Goal: Information Seeking & Learning: Find specific fact

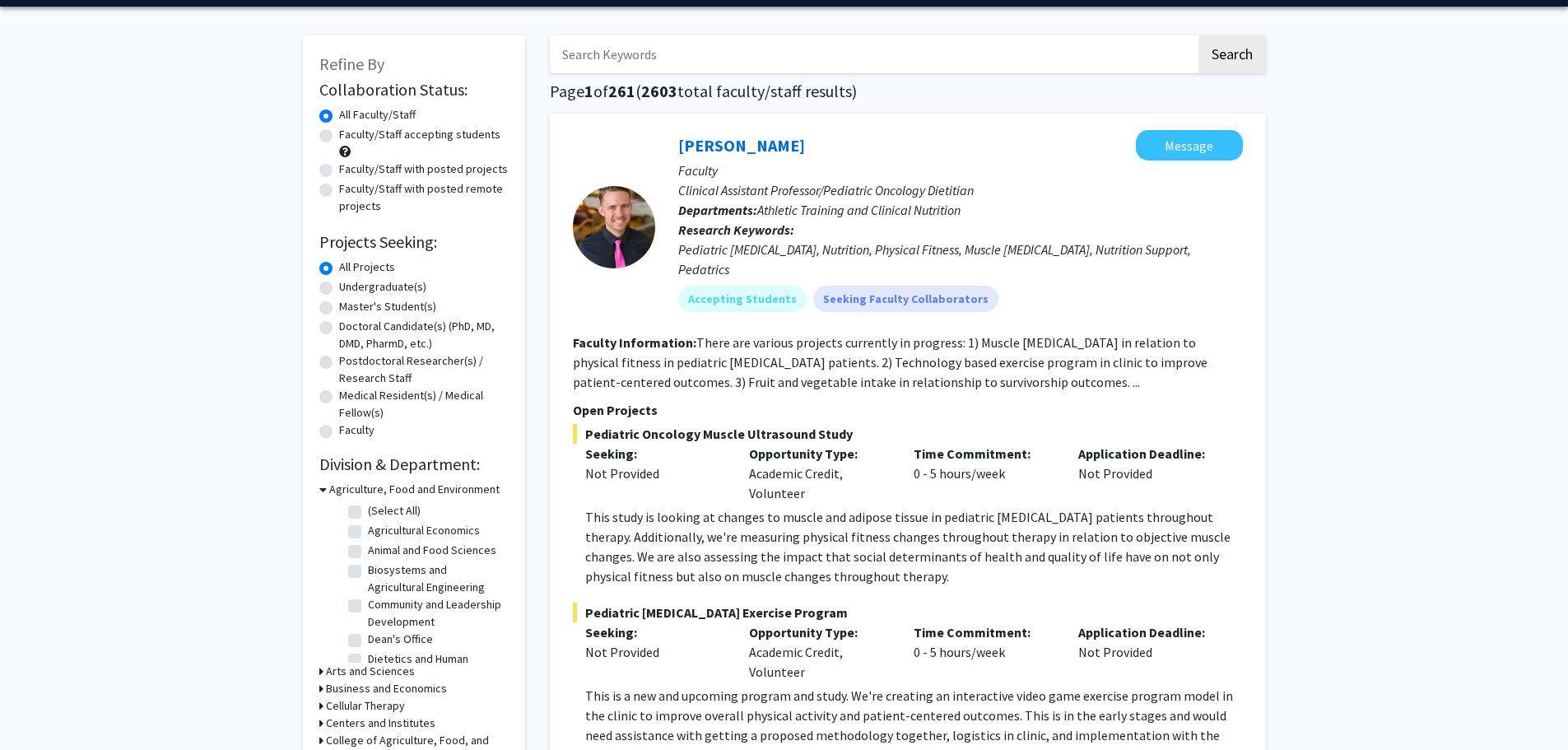
scroll to position [82, 0]
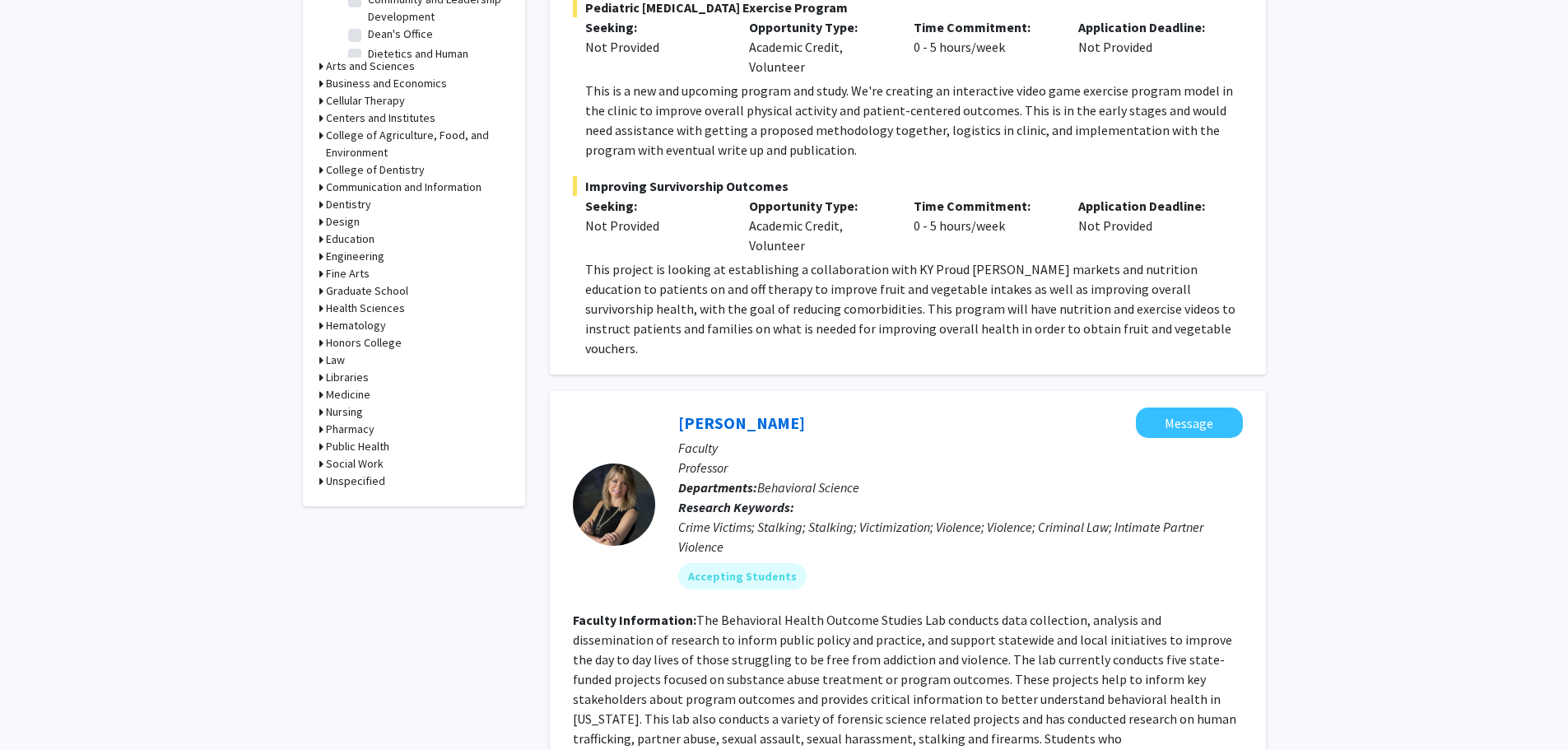
scroll to position [659, 0]
click at [338, 389] on h3 "Medicine" at bounding box center [348, 393] width 45 height 17
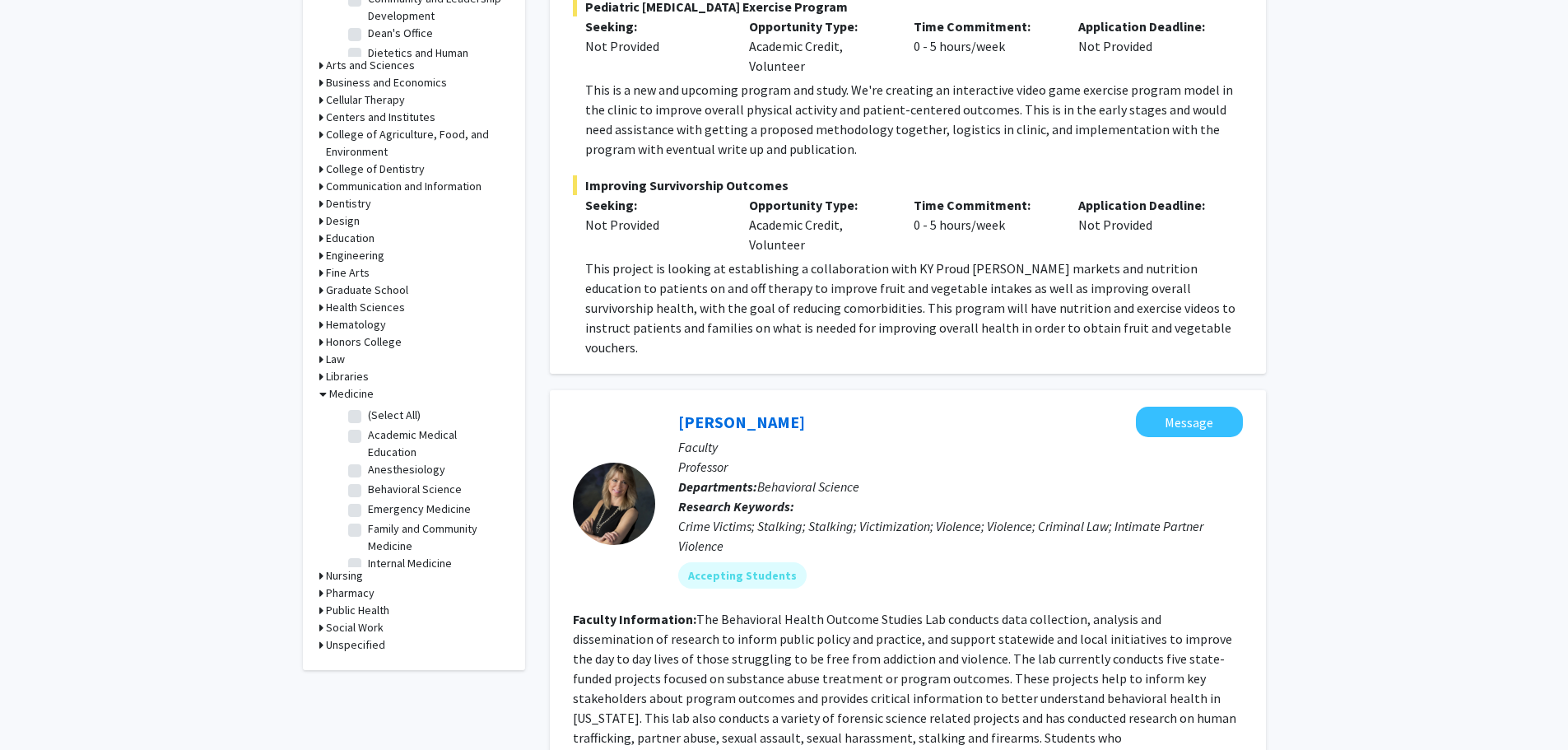
click at [375, 414] on label "(Select All)" at bounding box center [394, 415] width 53 height 17
click at [375, 414] on input "(Select All)" at bounding box center [373, 412] width 11 height 11
checkbox input "true"
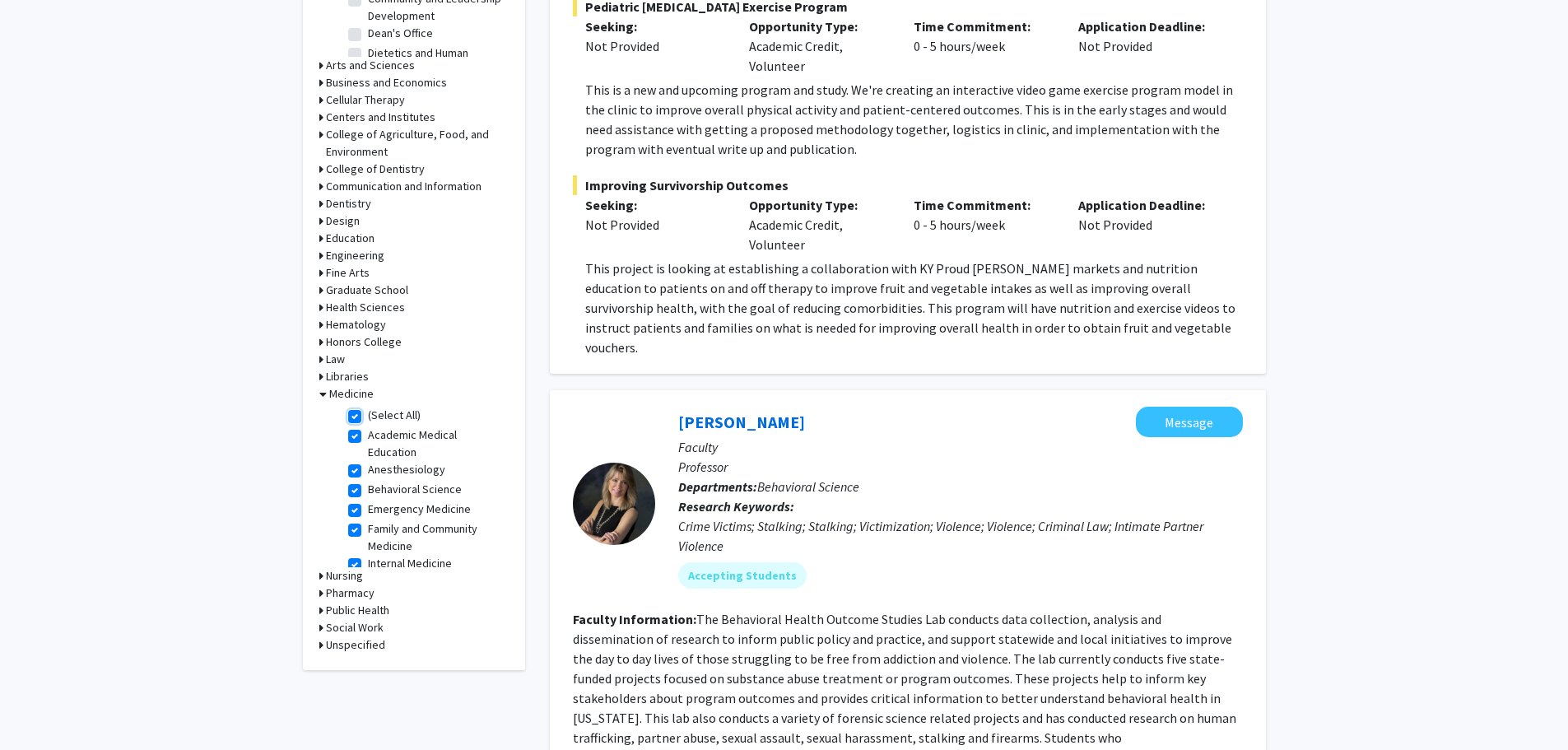
checkbox input "true"
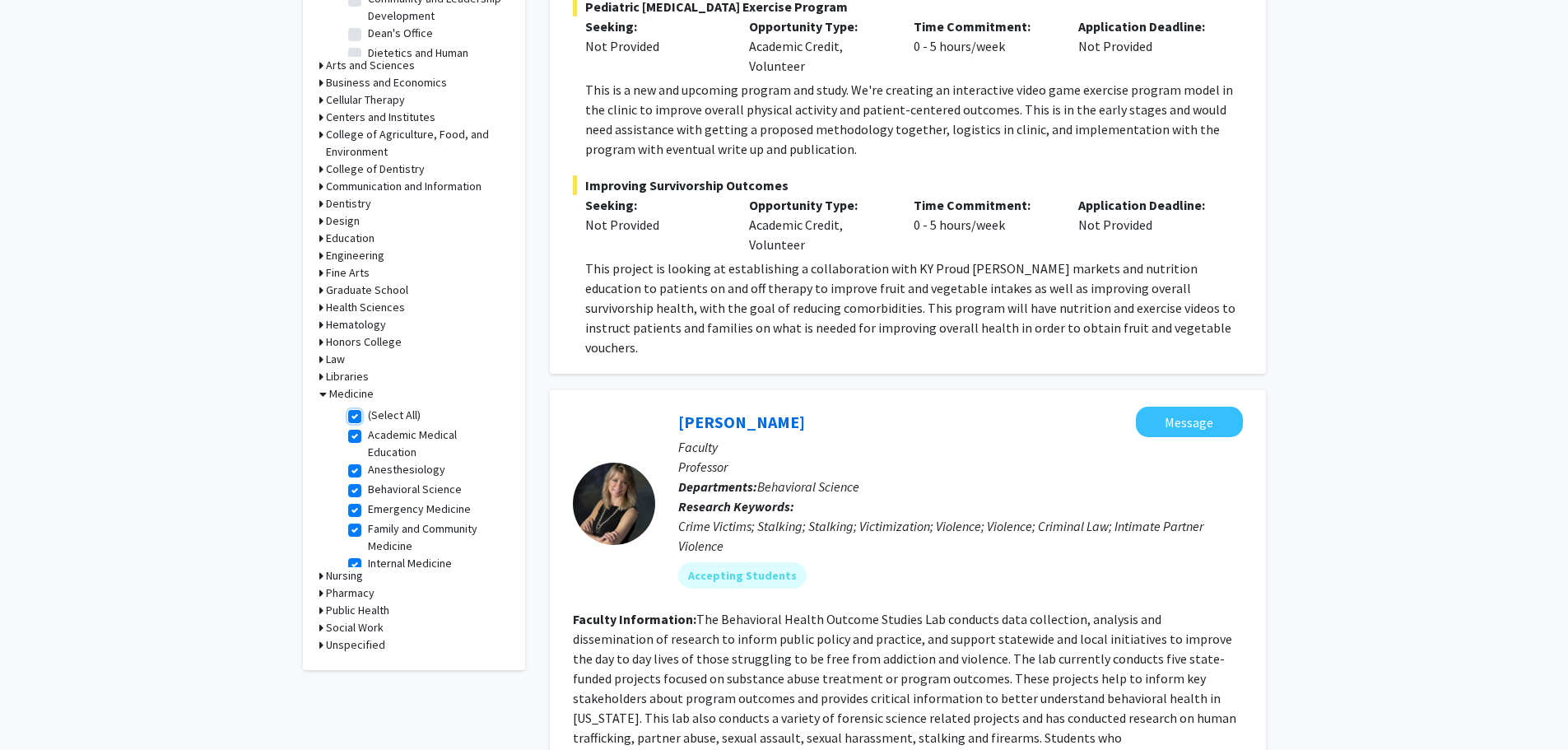
checkbox input "true"
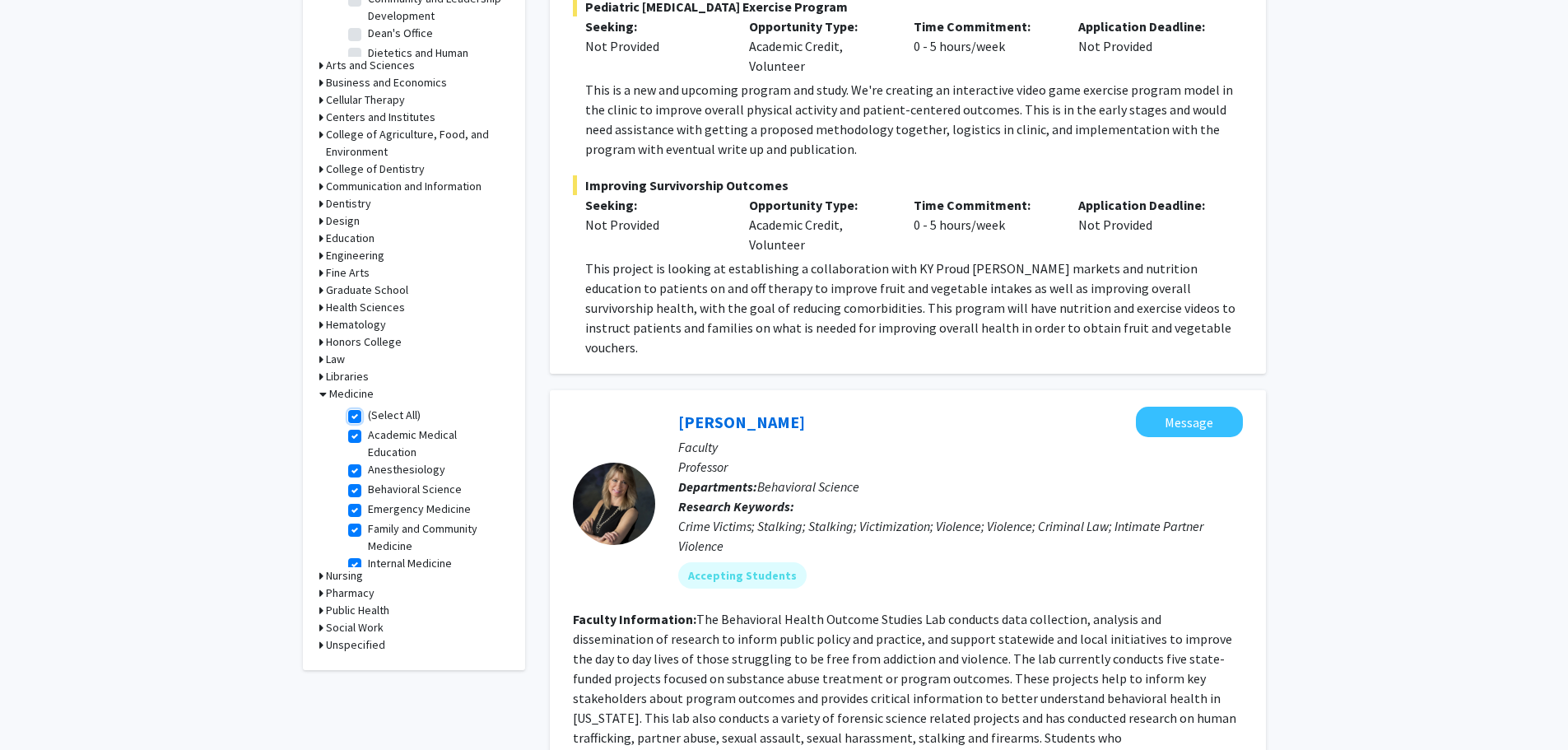
checkbox input "true"
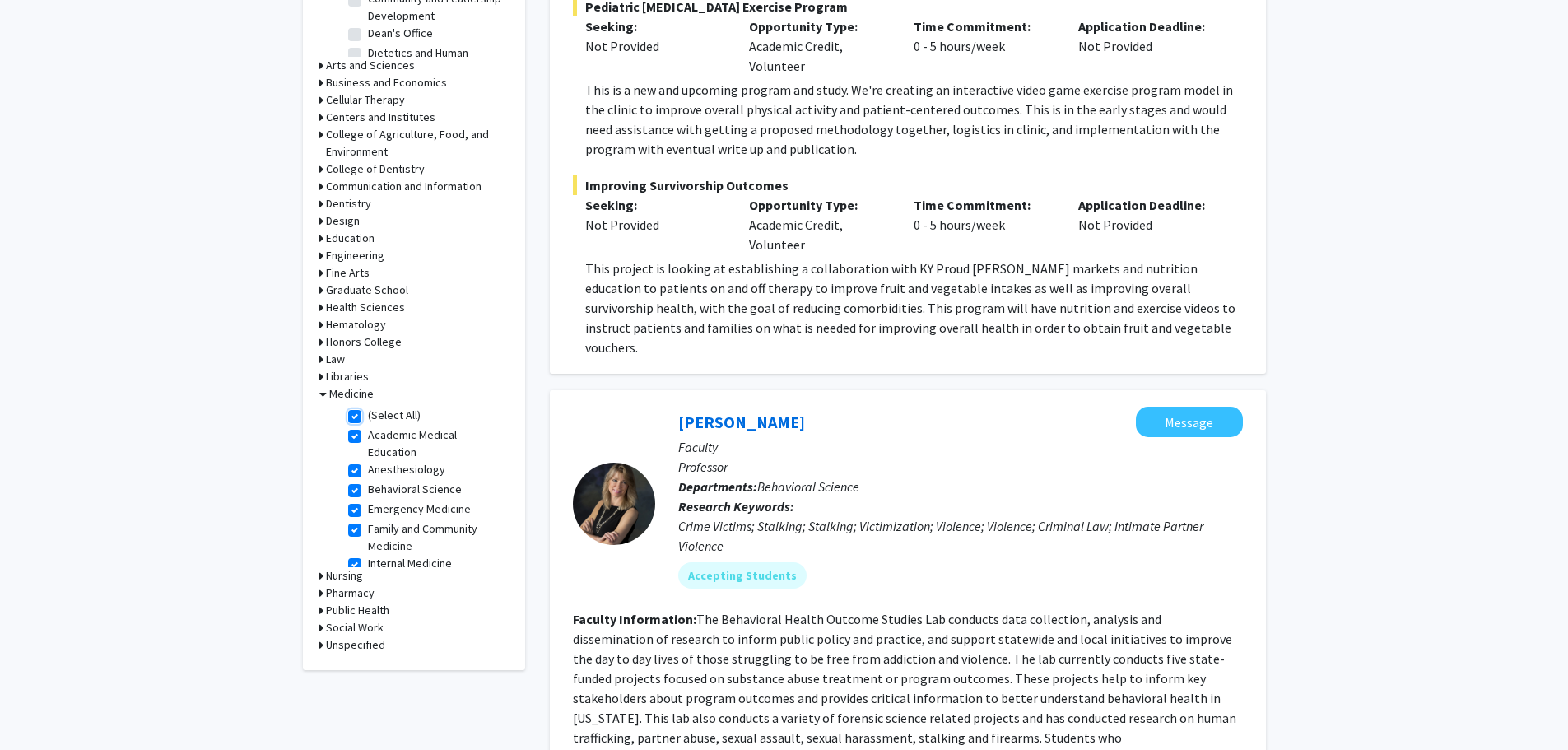
checkbox input "true"
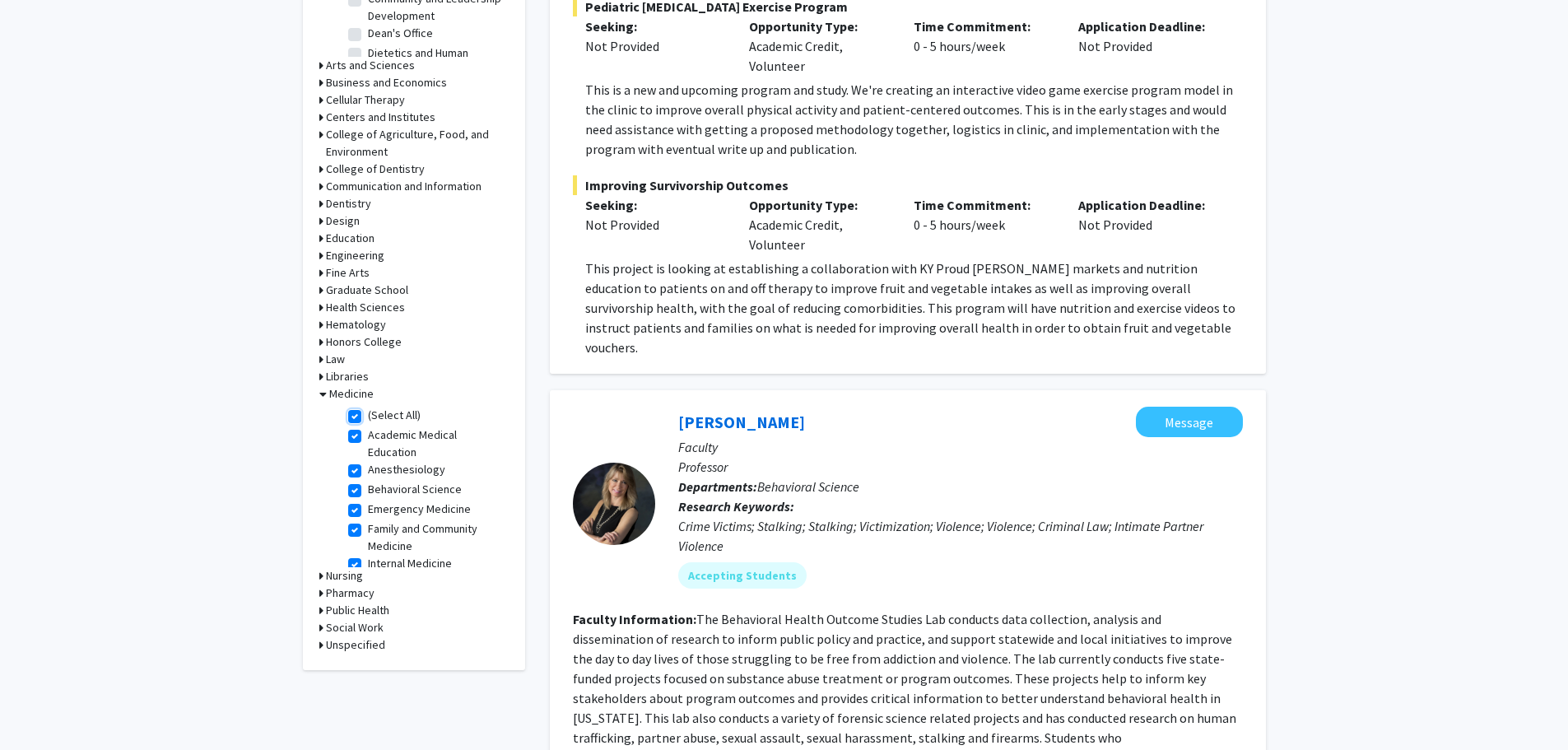
checkbox input "true"
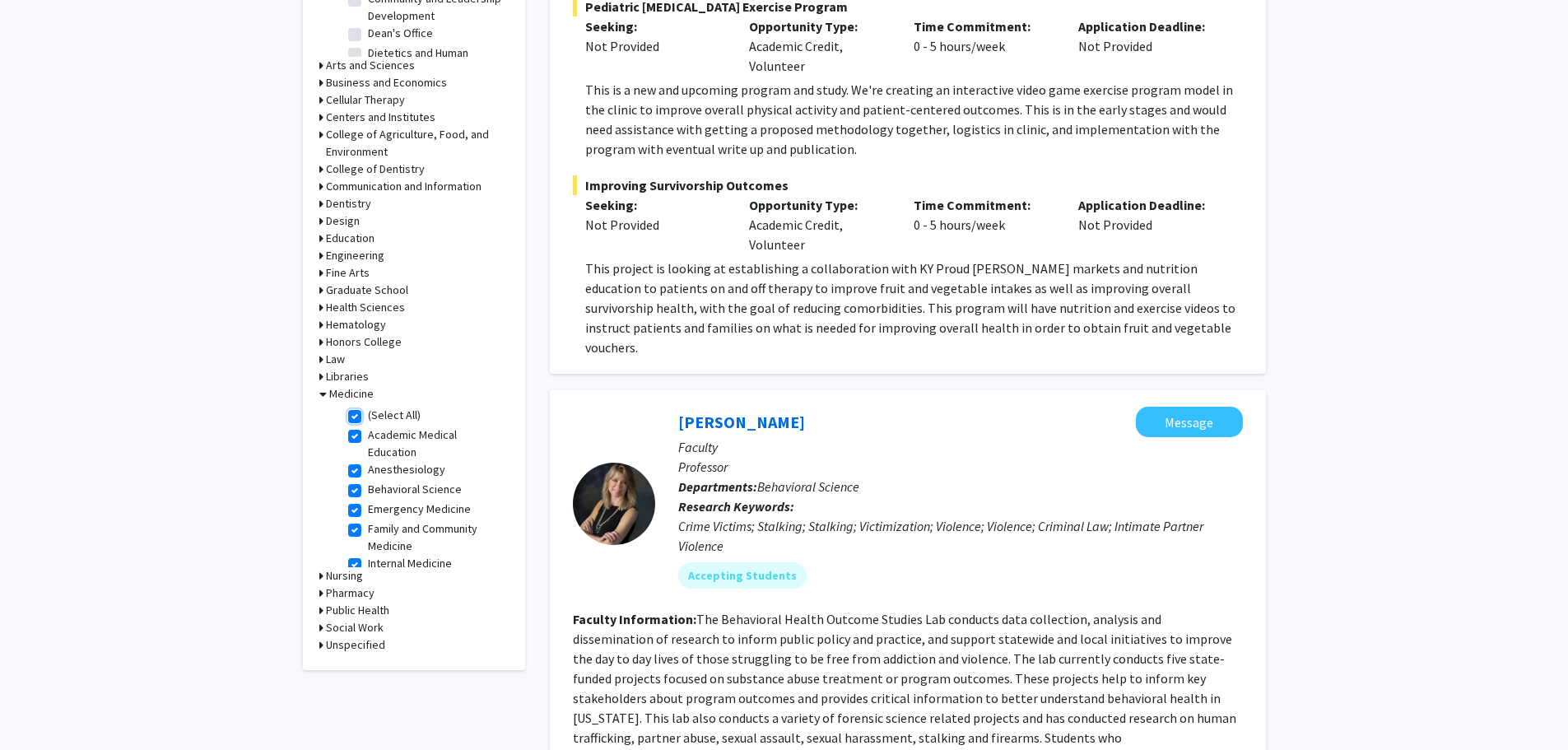
checkbox input "true"
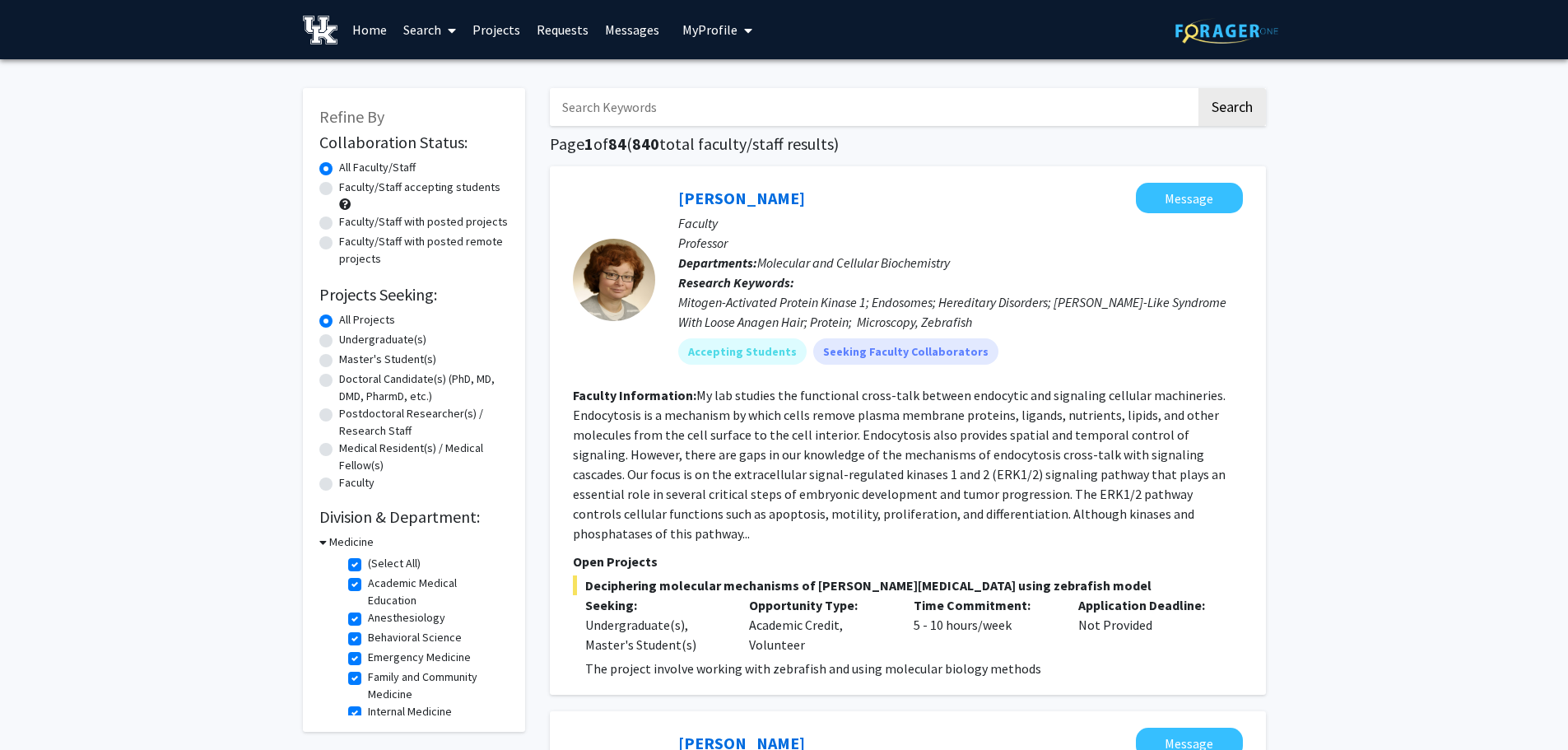
click at [602, 99] on input "Search Keywords" at bounding box center [873, 107] width 647 height 38
type input "immunology"
click at [1198, 88] on button "Search" at bounding box center [1231, 107] width 67 height 38
checkbox input "false"
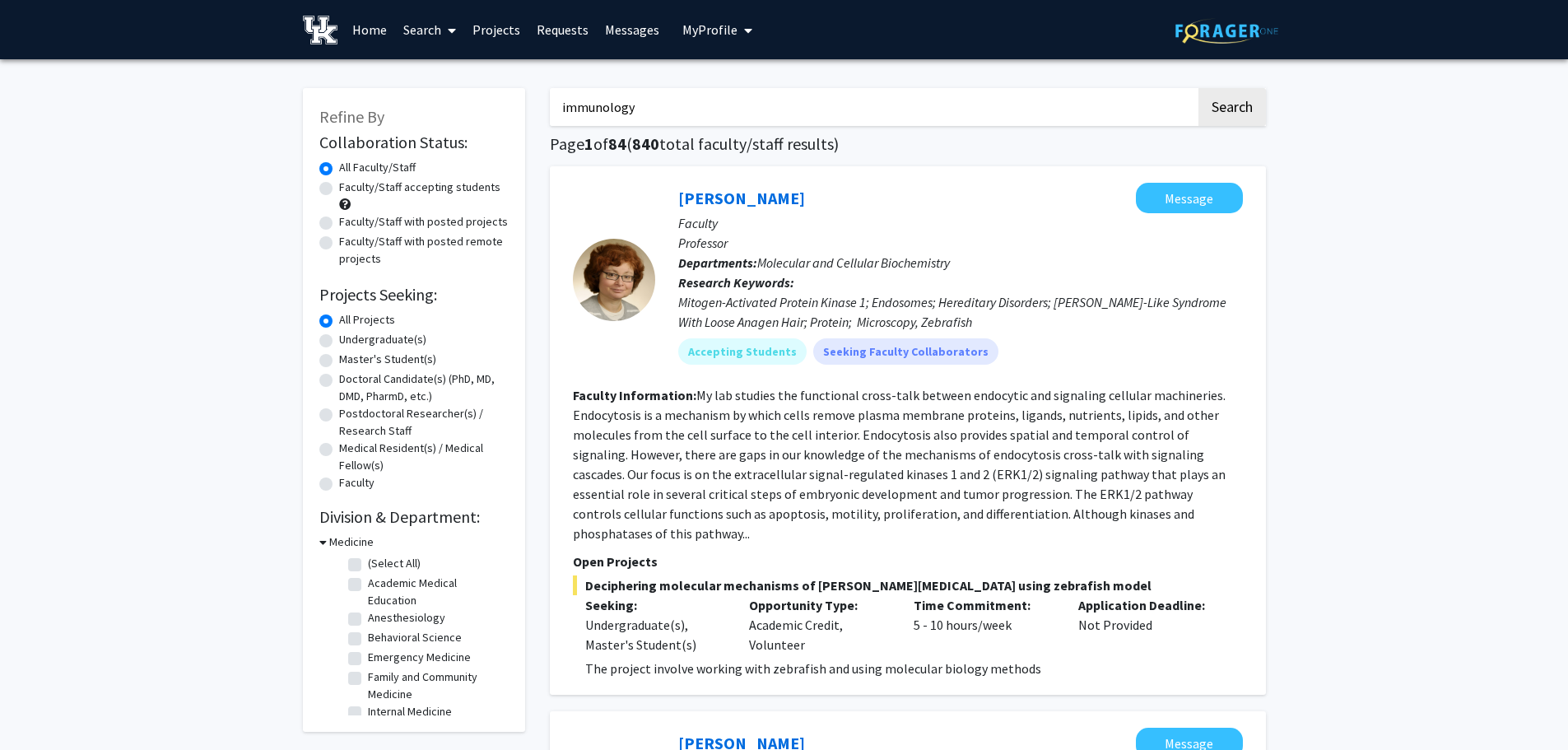
checkbox input "false"
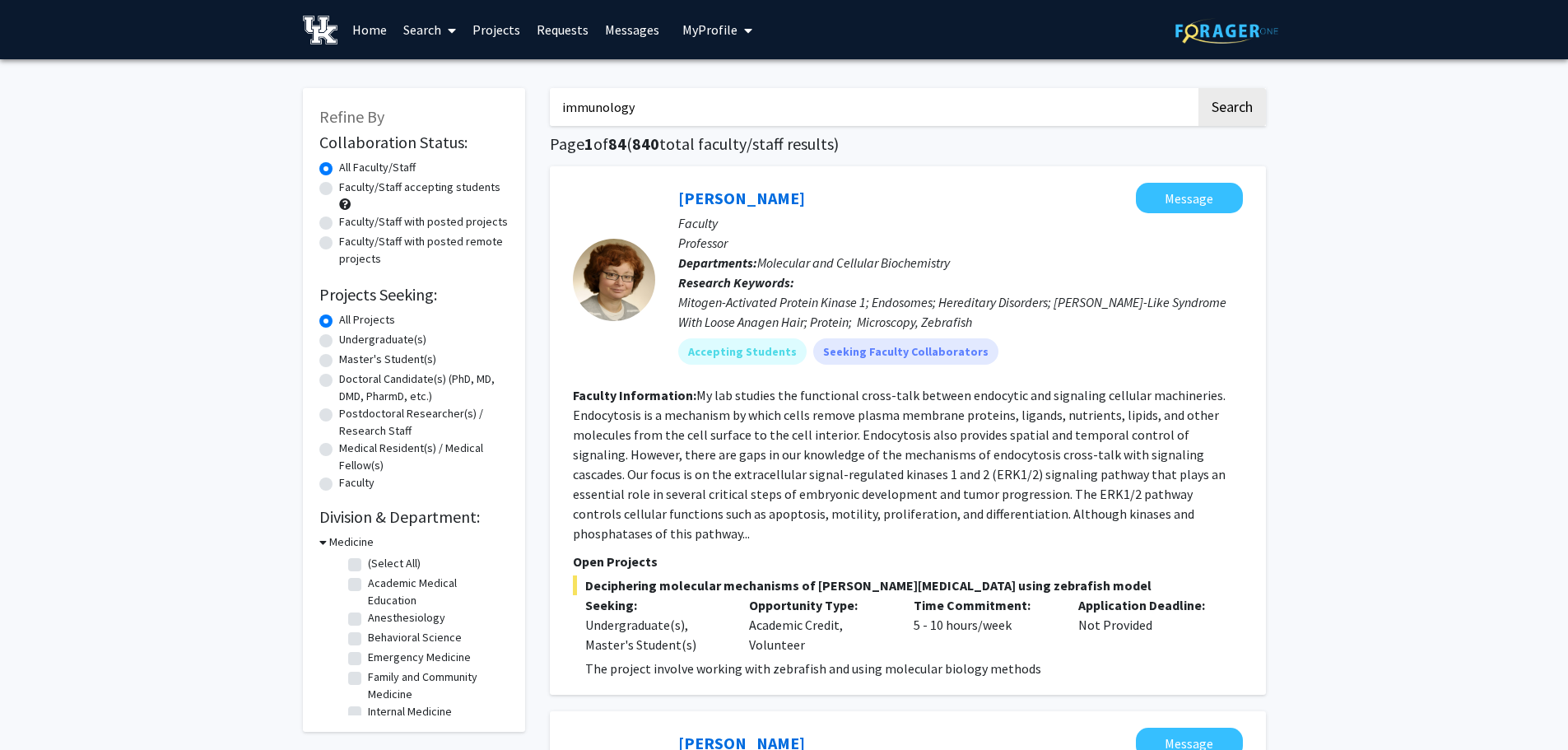
checkbox input "false"
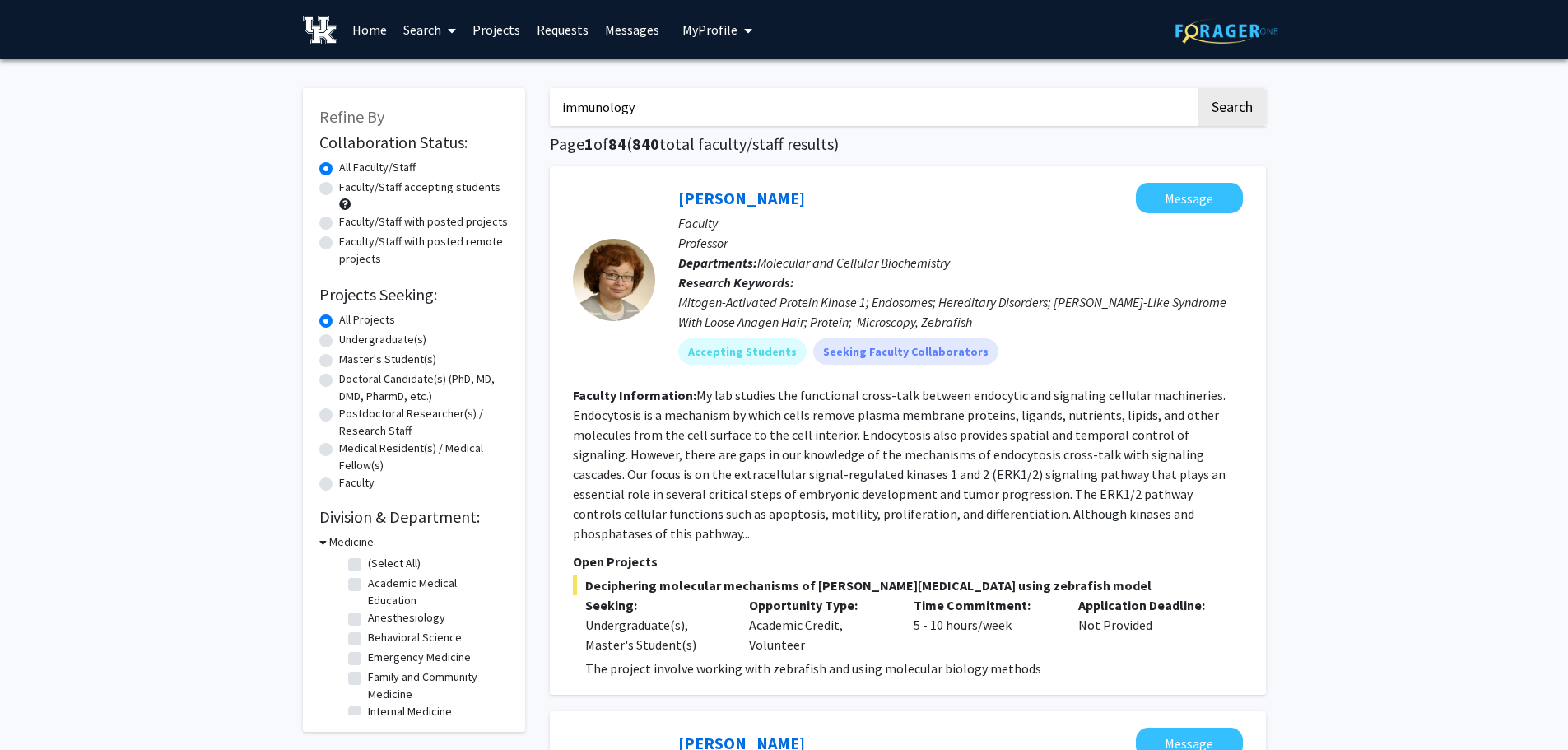
checkbox input "false"
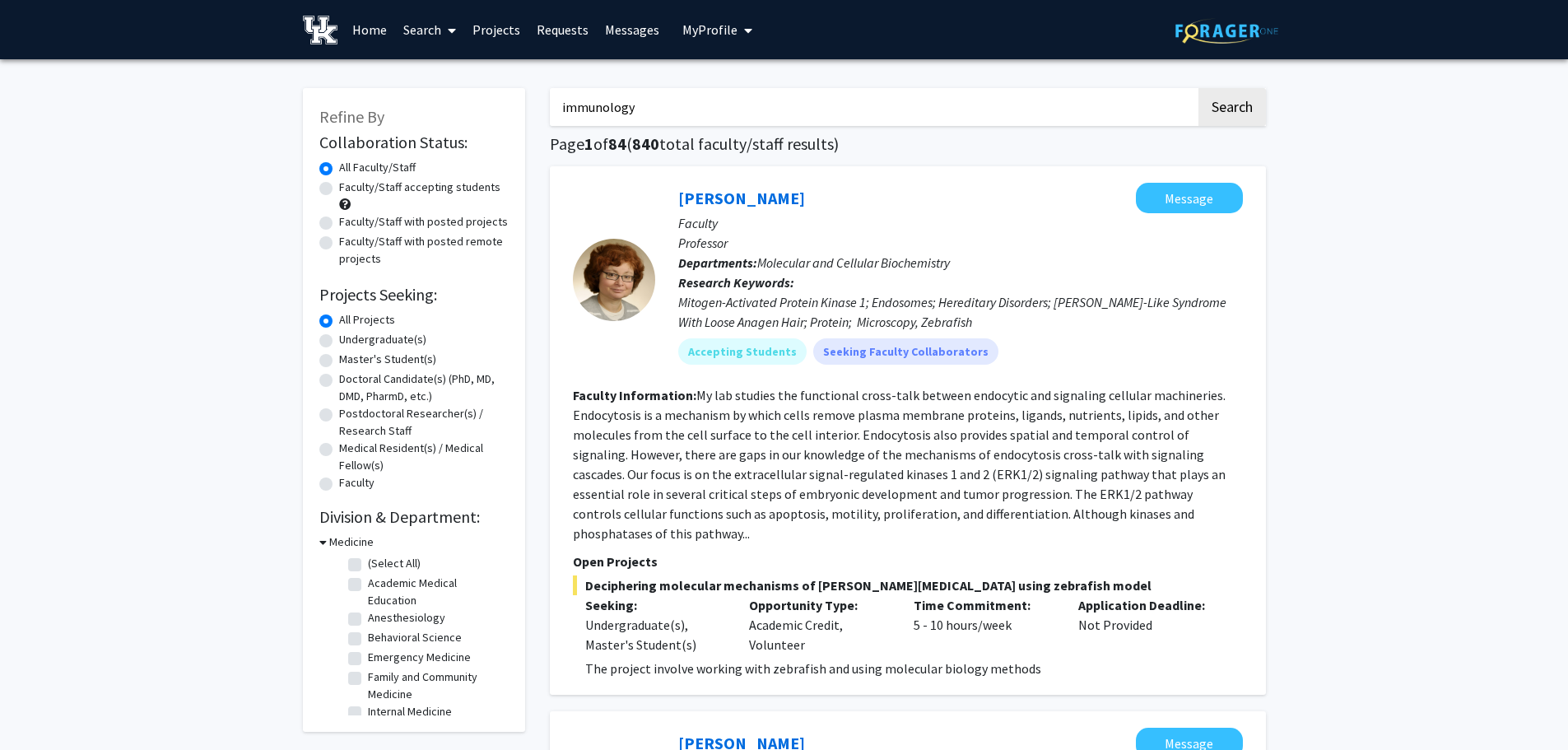
checkbox input "false"
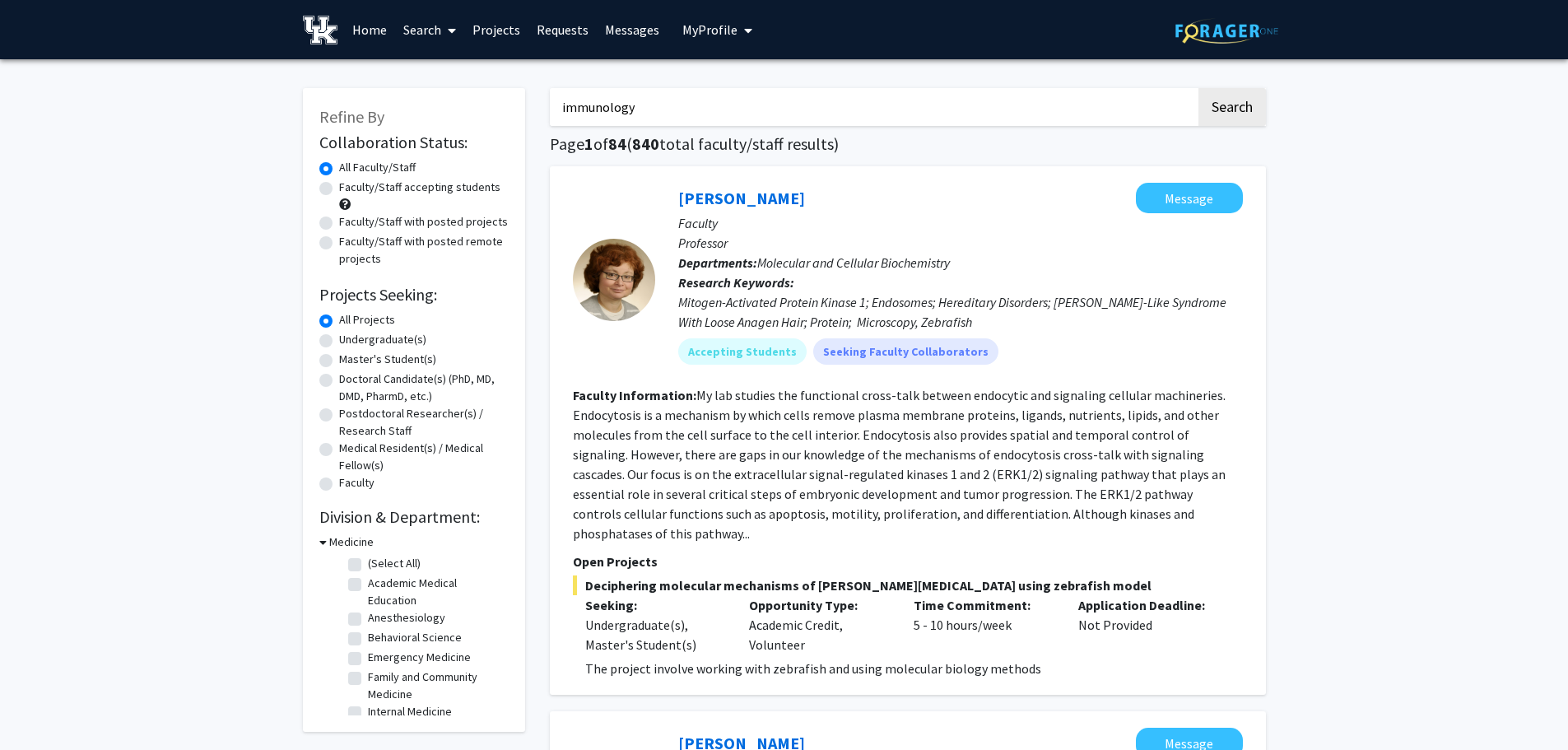
checkbox input "false"
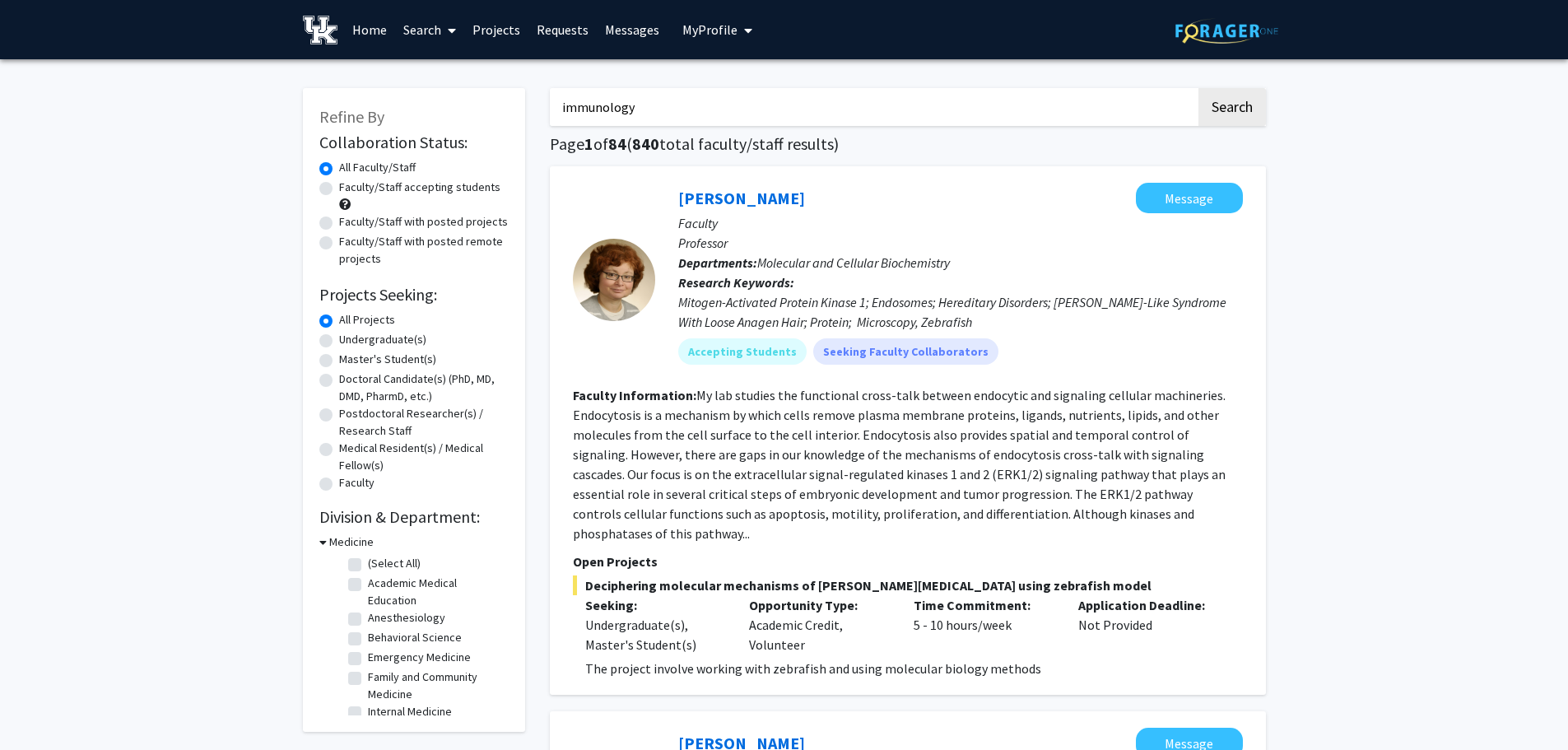
checkbox input "false"
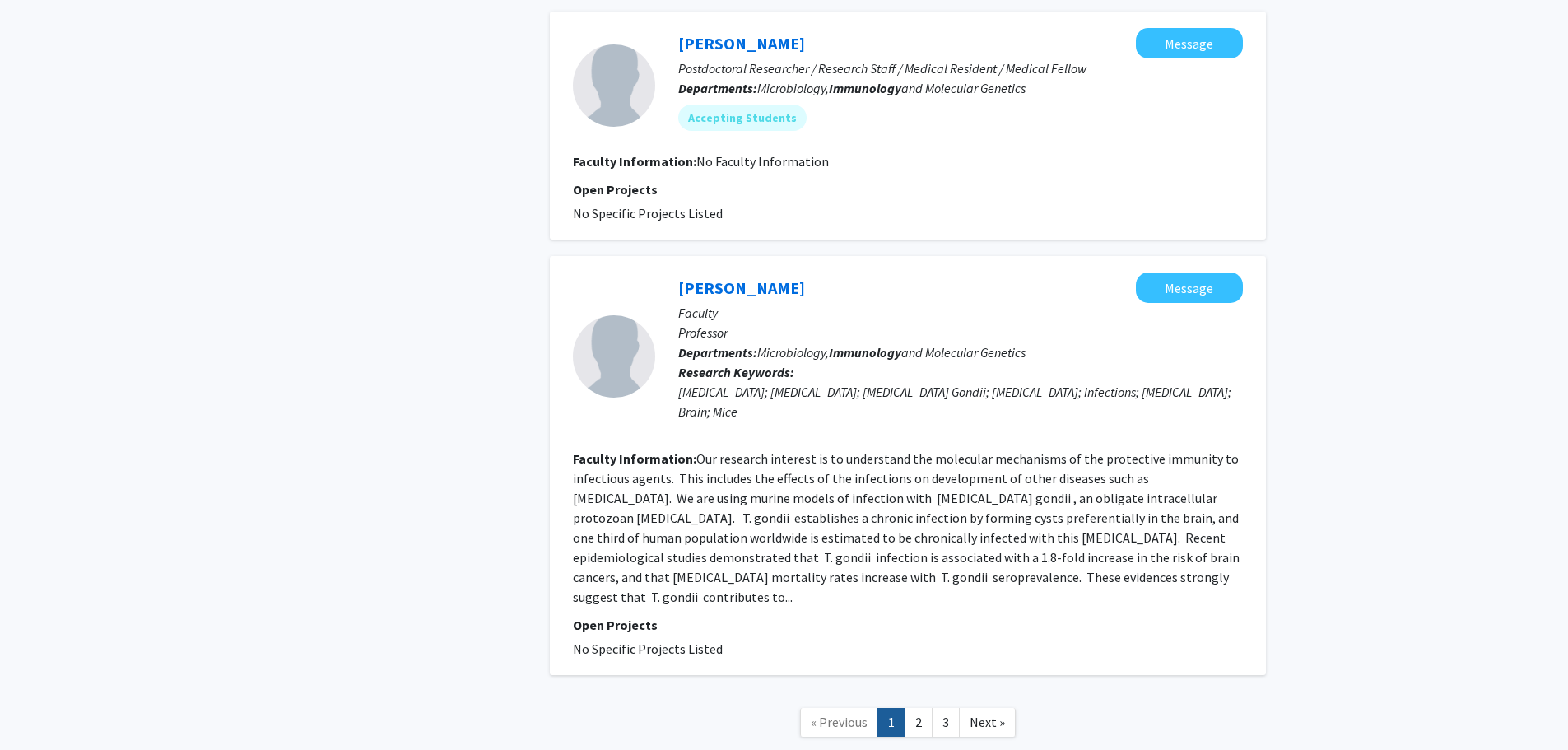
scroll to position [3031, 0]
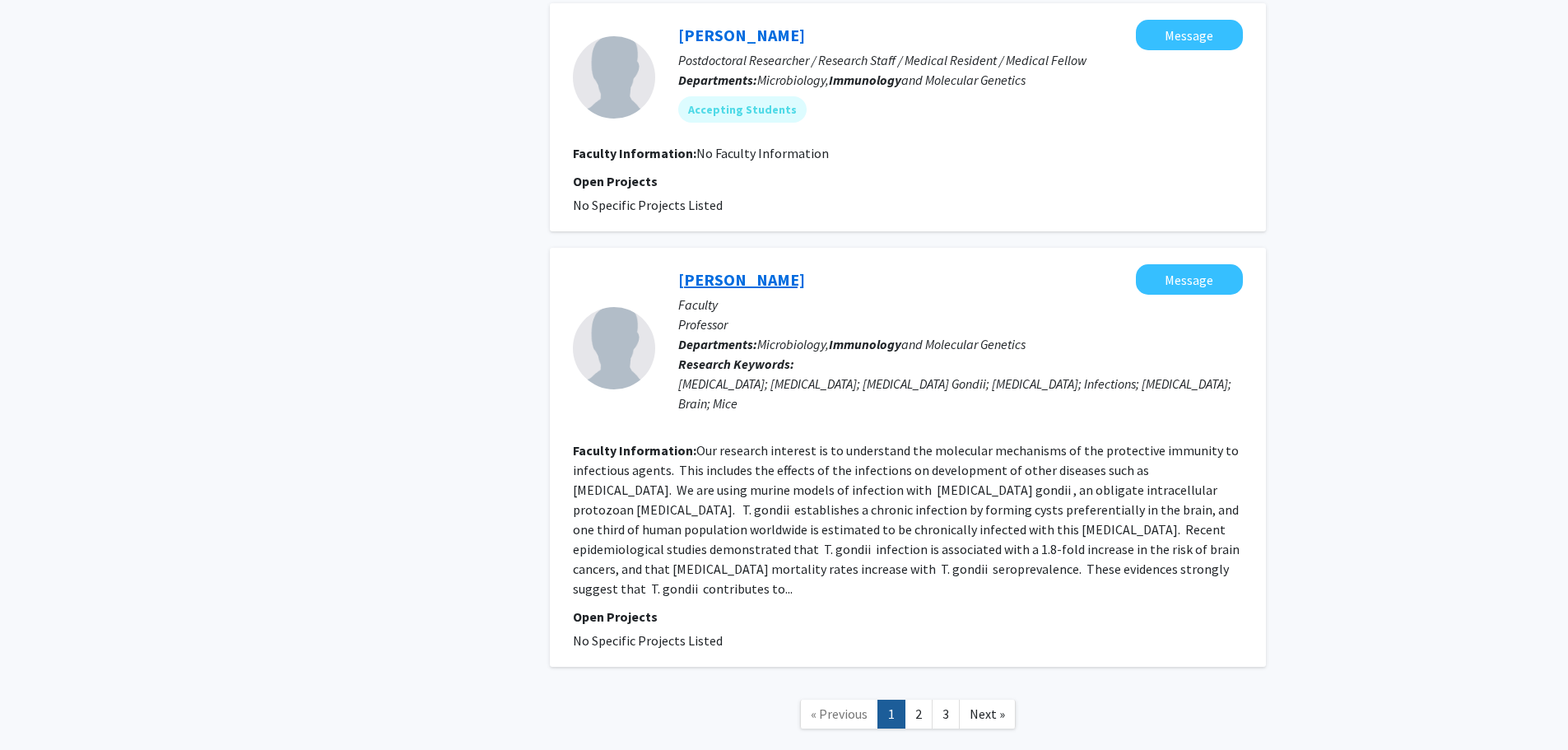
click at [724, 270] on link "[PERSON_NAME]" at bounding box center [741, 280] width 127 height 21
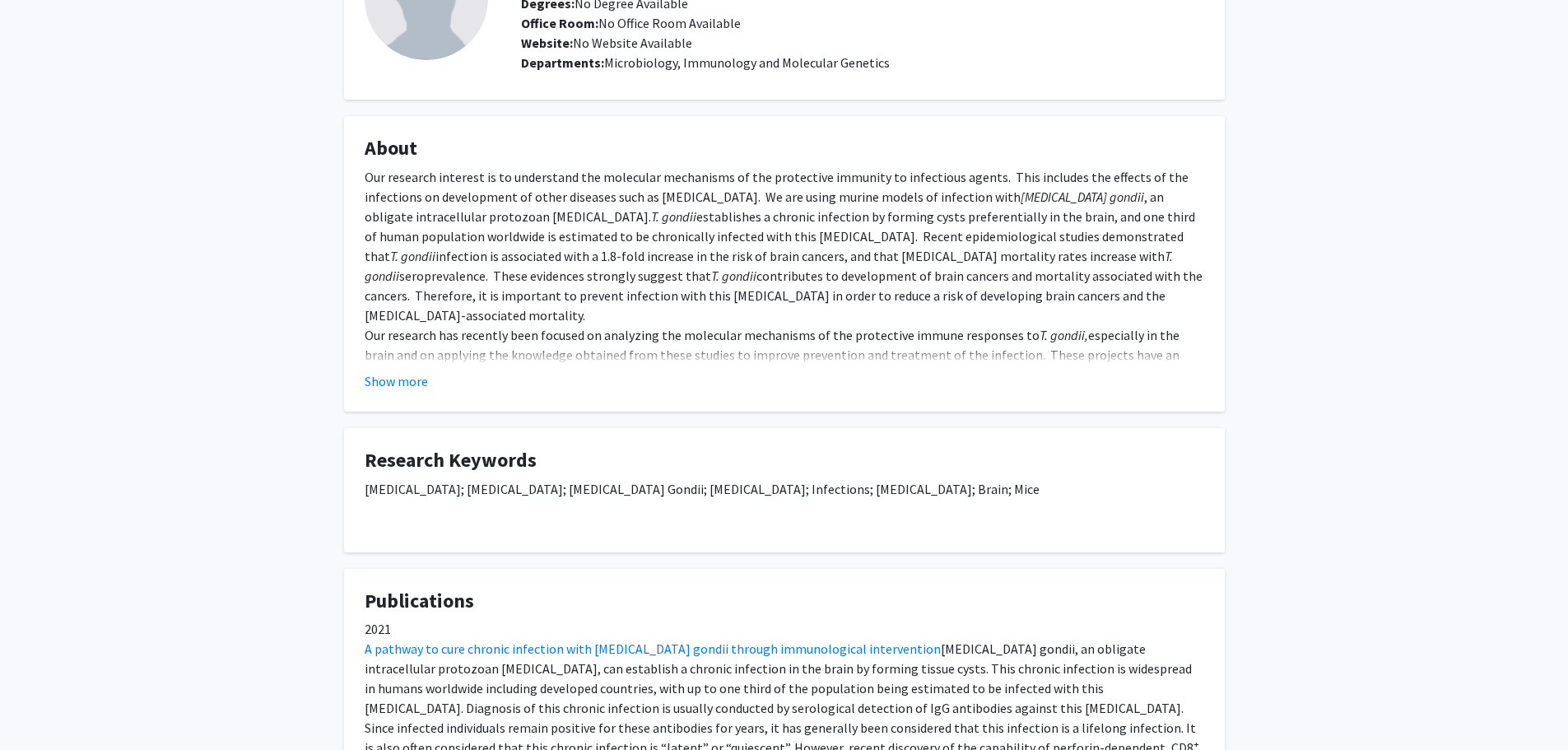
scroll to position [165, 0]
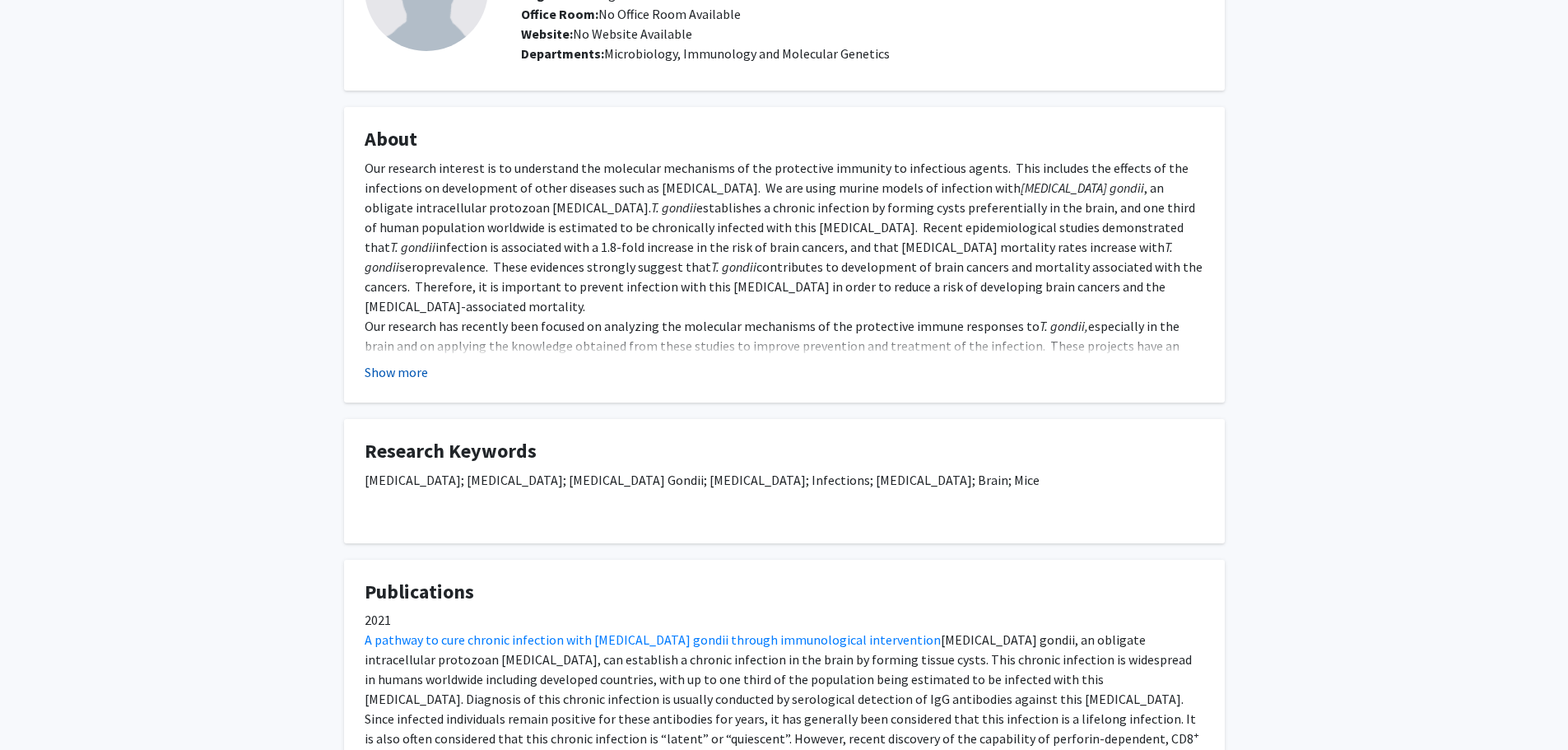
click at [387, 380] on button "Show more" at bounding box center [396, 372] width 64 height 20
